Goal: Find specific page/section: Find specific page/section

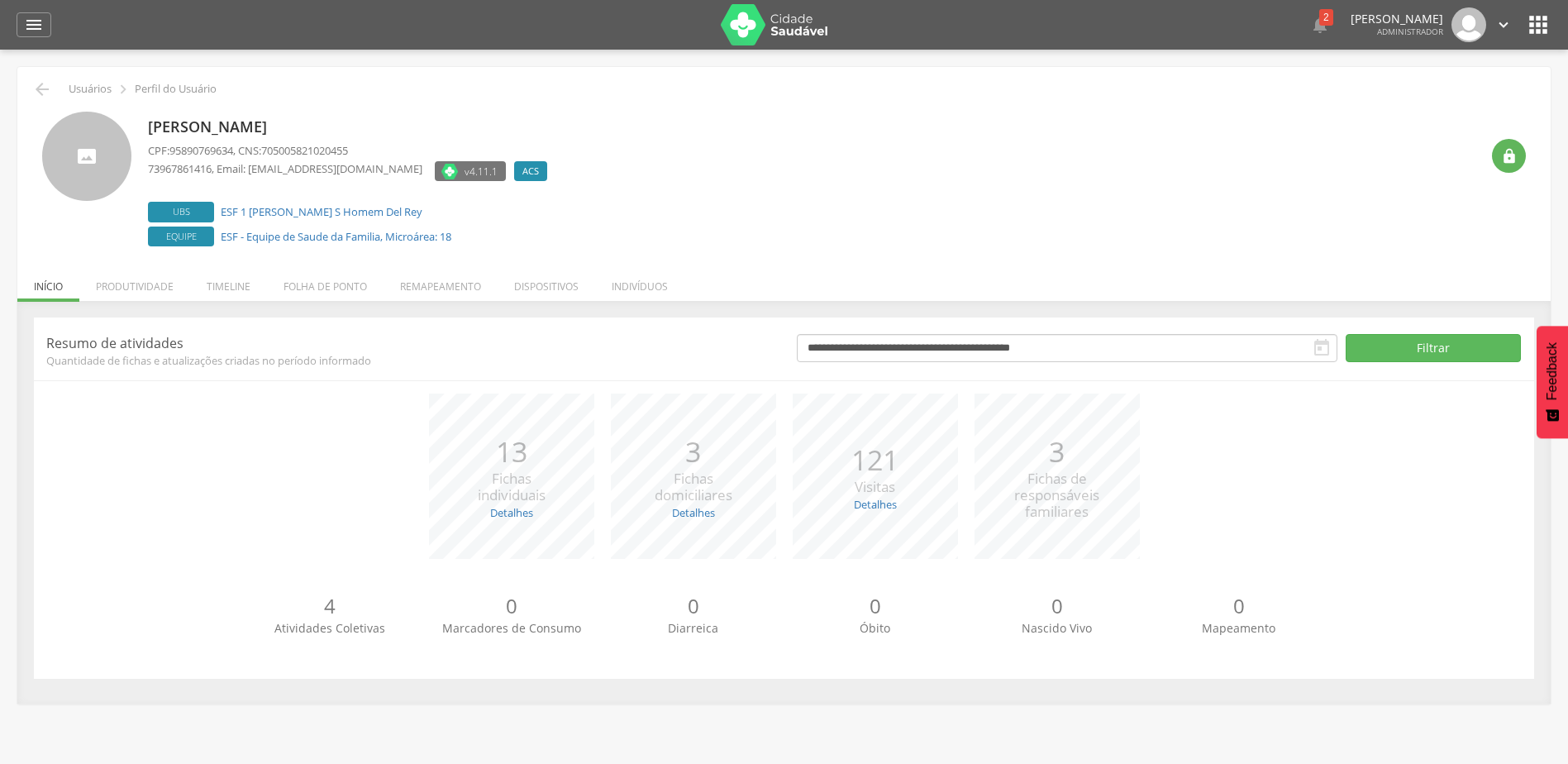
drag, startPoint x: 415, startPoint y: 129, endPoint x: 143, endPoint y: 124, distance: 272.0
click at [143, 124] on div "[PERSON_NAME] CPF: 95890769634 , CNS: 705005821020455 73967861416 , Email: [EMA…" at bounding box center [784, 181] width 1484 height 139
copy p "[PERSON_NAME]"
drag, startPoint x: 429, startPoint y: 213, endPoint x: 232, endPoint y: 194, distance: 197.9
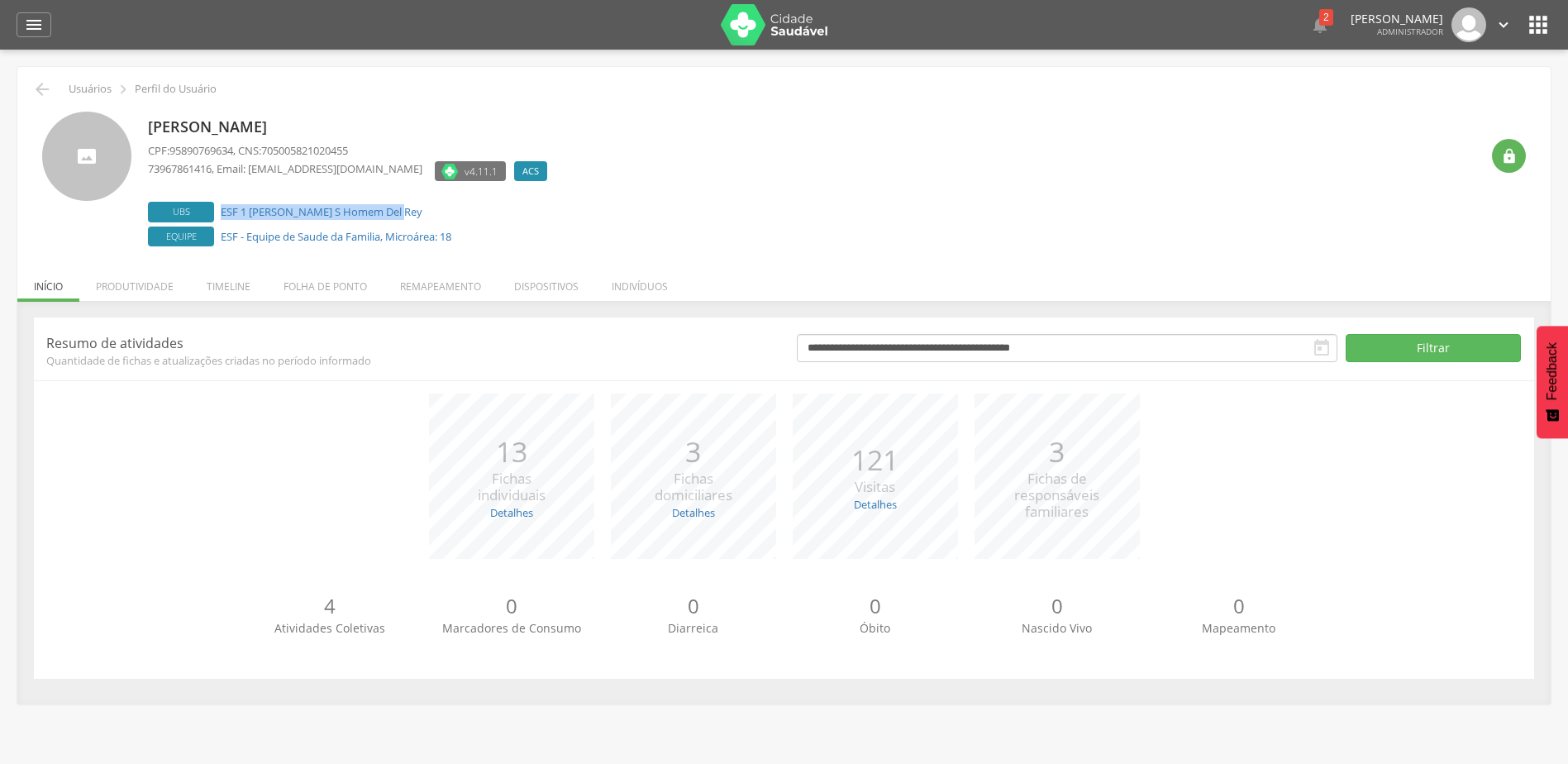
click at [206, 210] on label "Ubs ESF 1 [PERSON_NAME] S Homem Del Rey" at bounding box center [351, 212] width 408 height 21
copy label "ESF 1 [PERSON_NAME] S Homem Del Rey"
drag, startPoint x: 456, startPoint y: 249, endPoint x: 219, endPoint y: 242, distance: 237.1
click at [219, 242] on label "Equipe ESF - Equipe de Saude da Familia, Microárea: 18" at bounding box center [351, 236] width 408 height 21
copy link "ESF - Equipe de Saude da Familia, Microárea: 18"
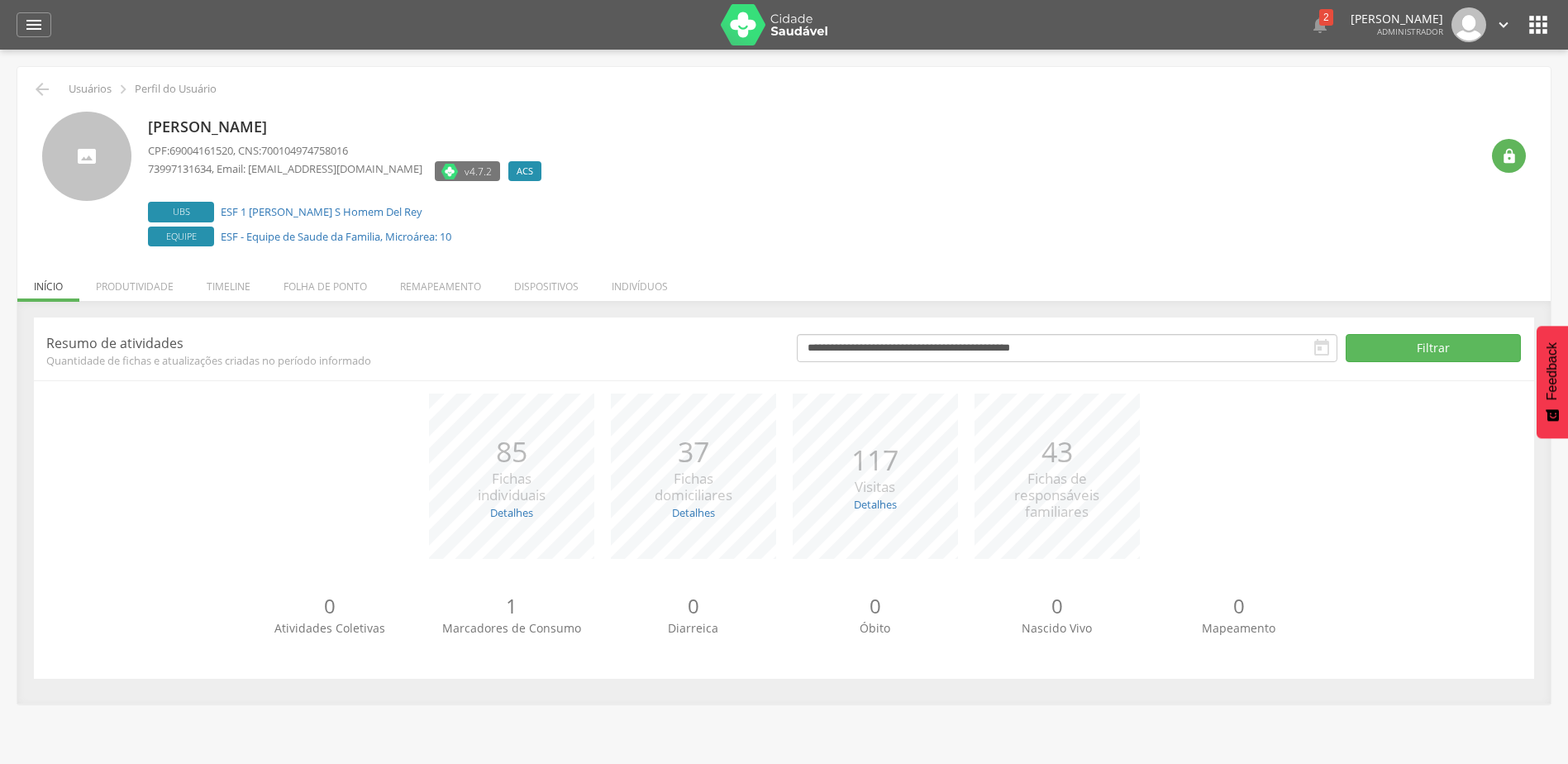
drag, startPoint x: 403, startPoint y: 133, endPoint x: 148, endPoint y: 122, distance: 255.2
click at [148, 122] on p "Eleonora Pires Nascimento" at bounding box center [348, 127] width 402 height 22
copy p "Eleonora Pires Nascimento"
click at [419, 207] on label "Ubs ESF 1 [PERSON_NAME] S Homem Del Rey" at bounding box center [348, 212] width 402 height 21
drag, startPoint x: 485, startPoint y: 236, endPoint x: 419, endPoint y: 229, distance: 66.4
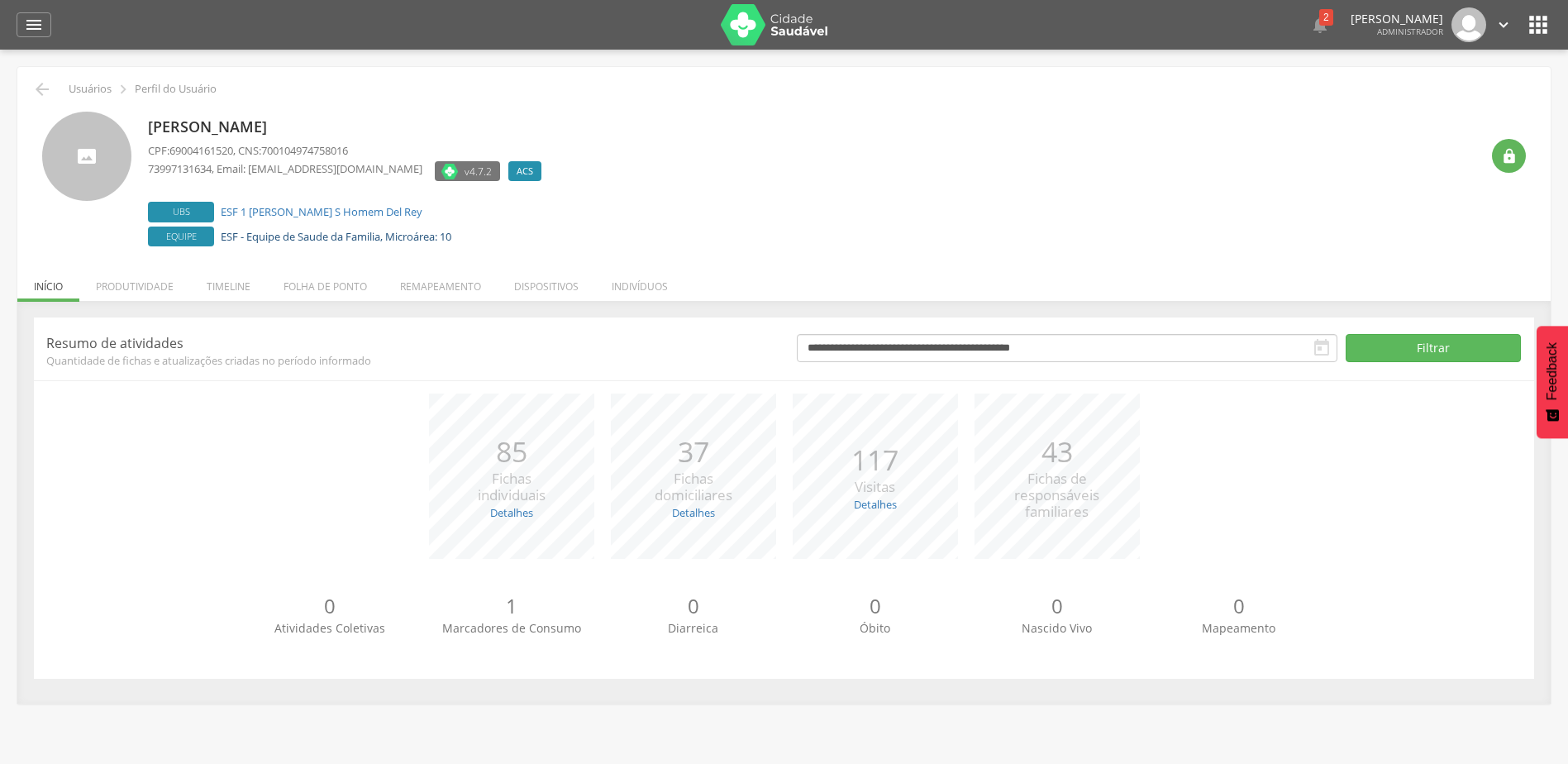
click at [465, 235] on label "Equipe ESF - Equipe de Saude da Familia, Microárea: 10" at bounding box center [348, 236] width 402 height 21
drag, startPoint x: 392, startPoint y: 222, endPoint x: 223, endPoint y: 207, distance: 169.7
click at [223, 207] on label "Ubs ESF 1 [PERSON_NAME] S Homem Del Rey" at bounding box center [348, 212] width 402 height 21
copy link "ESF 1 [PERSON_NAME] S Homem Del Rey"
